Goal: Task Accomplishment & Management: Manage account settings

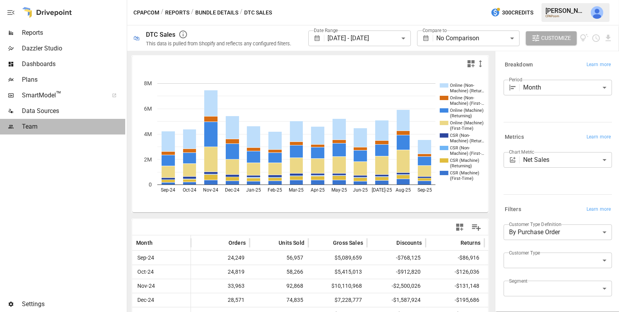
click at [57, 126] on span "Team" at bounding box center [73, 126] width 103 height 9
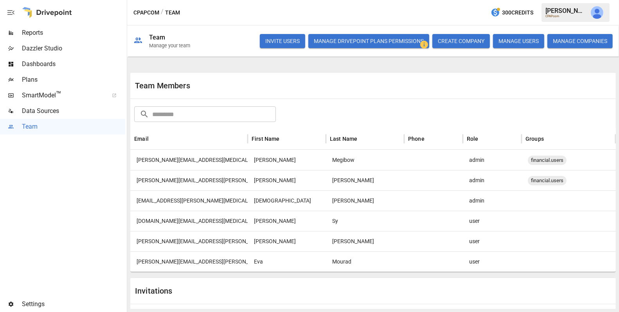
click at [326, 10] on div "CPAPcom / Team 300 Credits [PERSON_NAME] CPAPcom" at bounding box center [373, 12] width 492 height 25
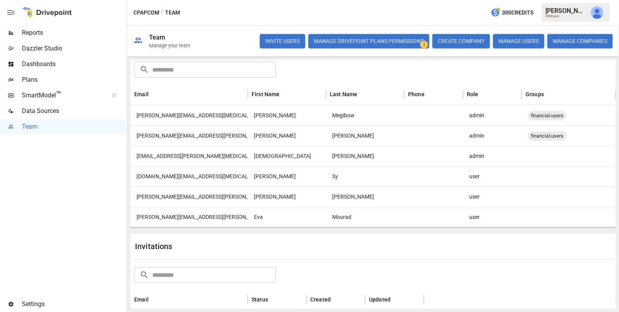
scroll to position [54, 0]
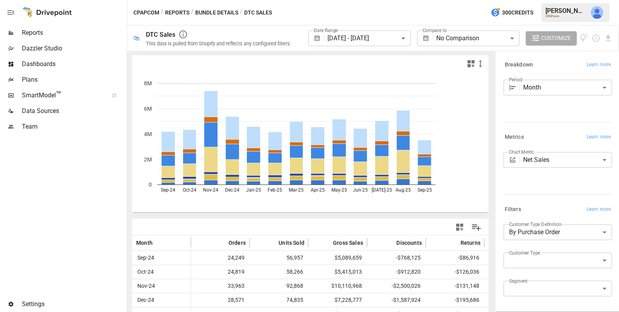
click at [30, 128] on span "Team" at bounding box center [73, 126] width 103 height 9
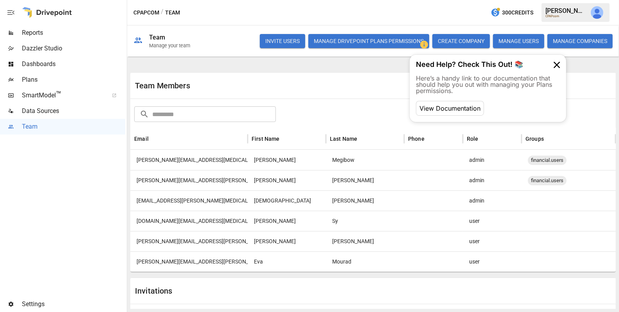
click at [274, 40] on button "INVITE USERS" at bounding box center [282, 41] width 45 height 14
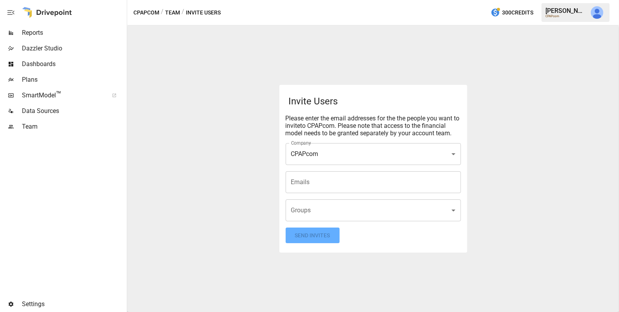
click at [45, 134] on div "Team" at bounding box center [62, 127] width 125 height 16
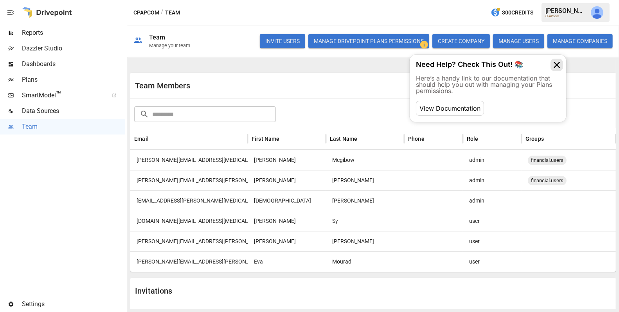
click at [555, 65] on icon at bounding box center [556, 65] width 13 height 13
click at [342, 41] on button "Manage Drivepoint Plans Permissions" at bounding box center [368, 41] width 121 height 14
click at [193, 192] on div "[EMAIL_ADDRESS][PERSON_NAME][MEDICAL_DATA][DOMAIN_NAME]" at bounding box center [188, 201] width 117 height 20
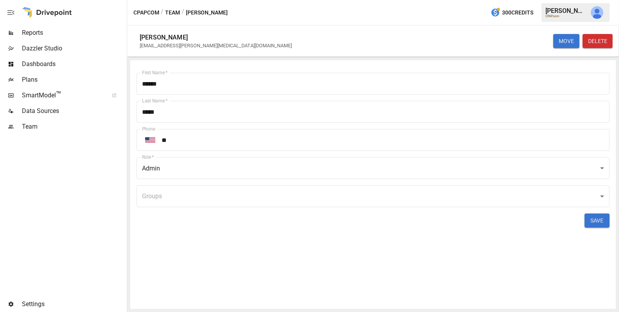
click at [184, 46] on div "[EMAIL_ADDRESS][PERSON_NAME][MEDICAL_DATA][DOMAIN_NAME]" at bounding box center [216, 46] width 152 height 6
copy div "[EMAIL_ADDRESS][PERSON_NAME][MEDICAL_DATA][DOMAIN_NAME] MOVE DELETE First Name …"
